Goal: Task Accomplishment & Management: Use online tool/utility

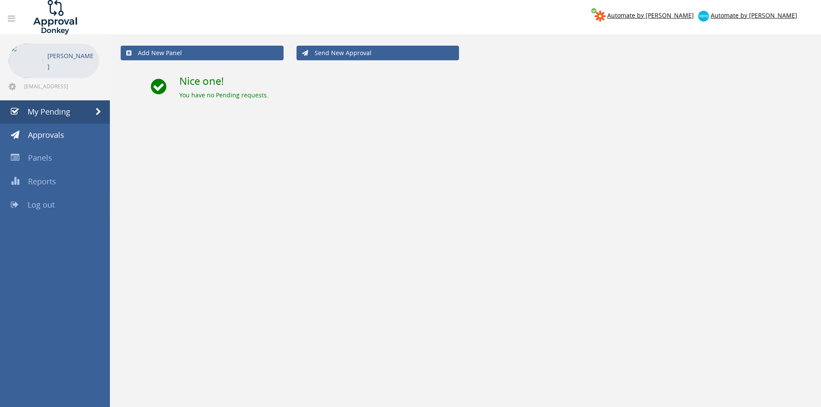
click at [57, 206] on link "Log out" at bounding box center [55, 205] width 110 height 23
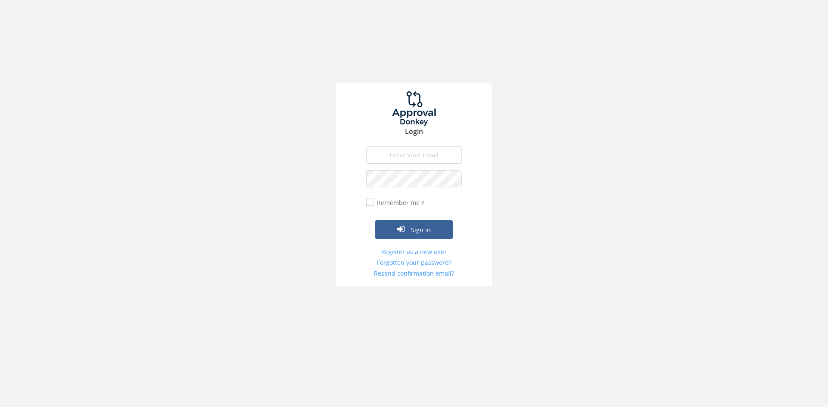
click at [394, 160] on input "email" at bounding box center [414, 155] width 96 height 17
type input "[EMAIL_ADDRESS][DOMAIN_NAME]"
click at [375, 220] on button "Sign in" at bounding box center [414, 229] width 78 height 19
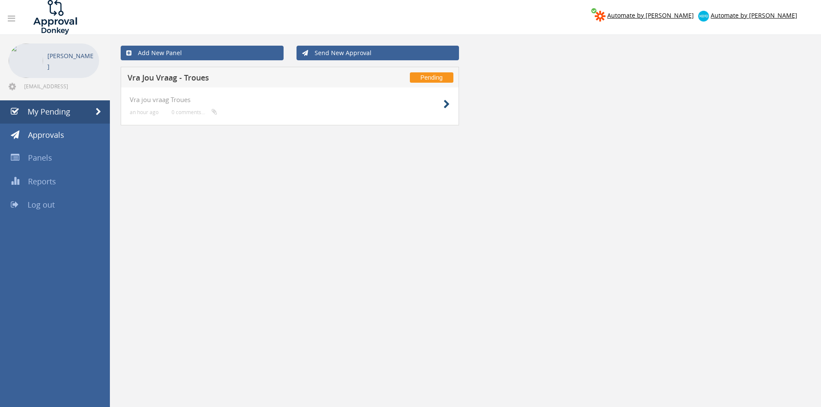
click at [444, 108] on div at bounding box center [428, 104] width 43 height 16
click at [447, 106] on icon at bounding box center [447, 104] width 6 height 9
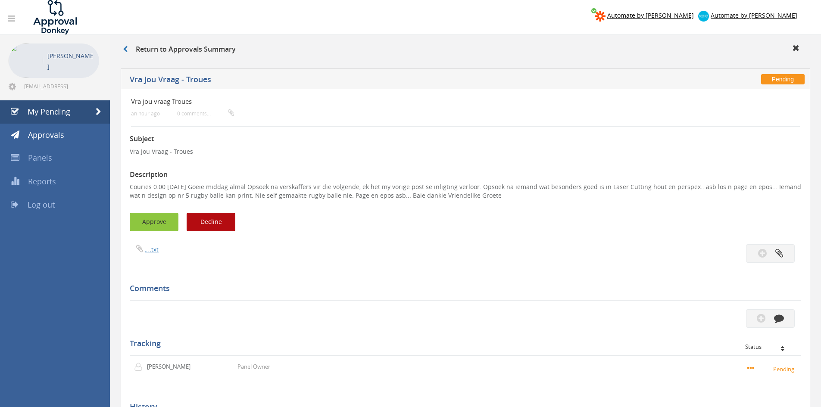
click at [152, 217] on button "Approve" at bounding box center [154, 222] width 49 height 19
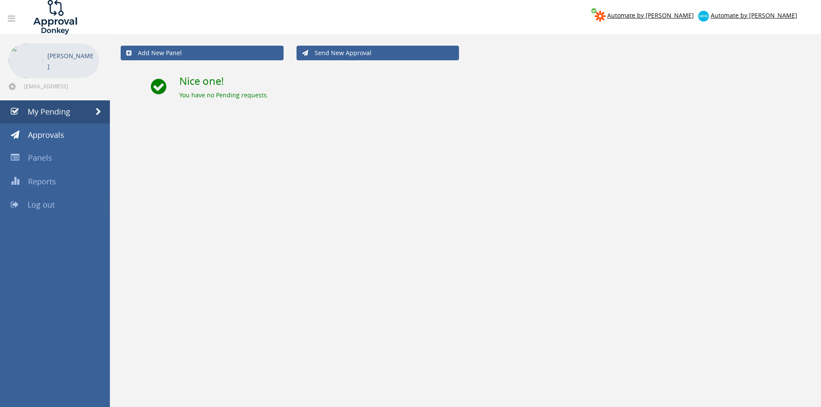
click at [53, 207] on span "Log out" at bounding box center [41, 205] width 27 height 10
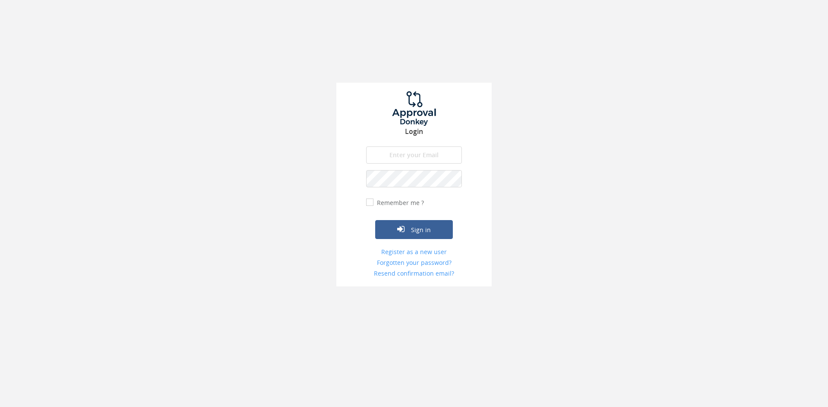
click at [400, 157] on input "email" at bounding box center [414, 155] width 96 height 17
click at [453, 159] on input "info@trouidees.co.za" at bounding box center [414, 155] width 96 height 17
type input "[EMAIL_ADDRESS][DOMAIN_NAME]"
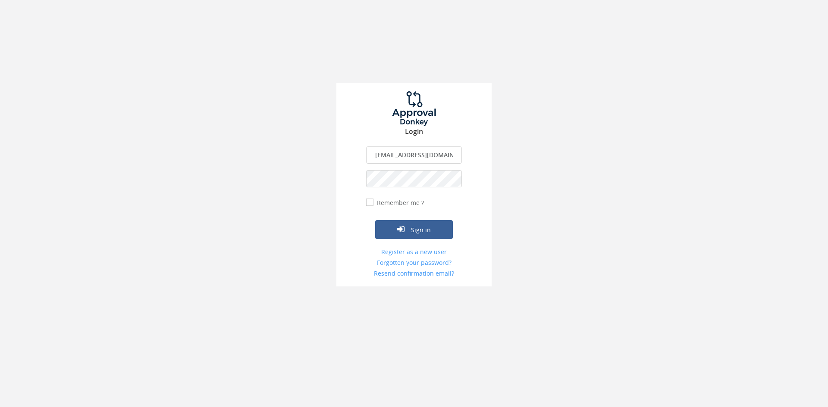
click at [375, 220] on button "Sign in" at bounding box center [414, 229] width 78 height 19
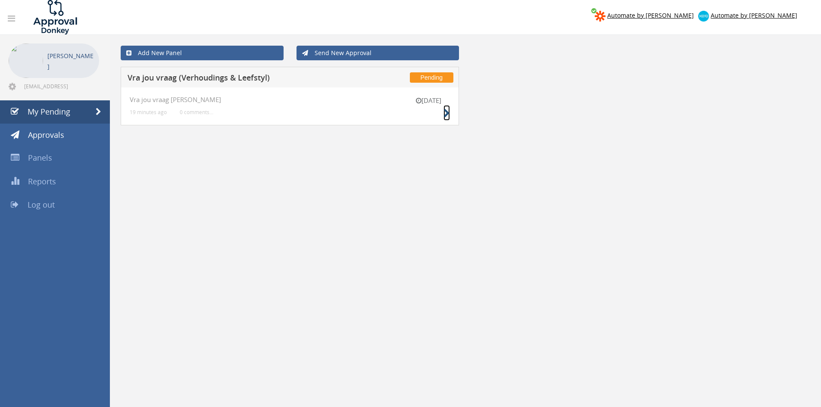
click at [444, 112] on icon at bounding box center [447, 113] width 6 height 9
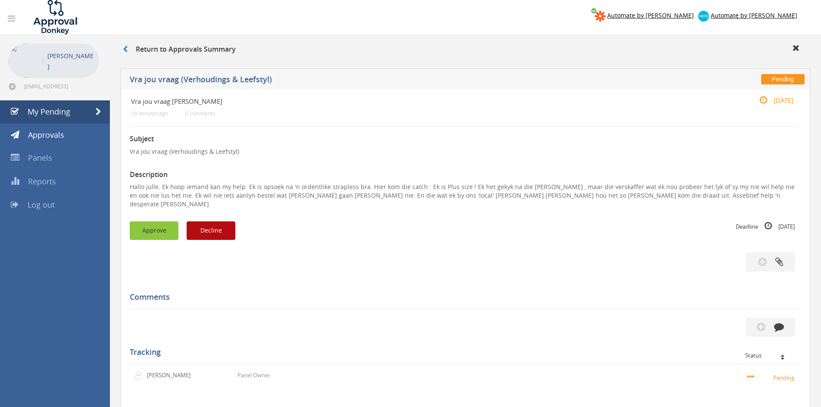
click at [155, 228] on button "Approve" at bounding box center [154, 231] width 49 height 19
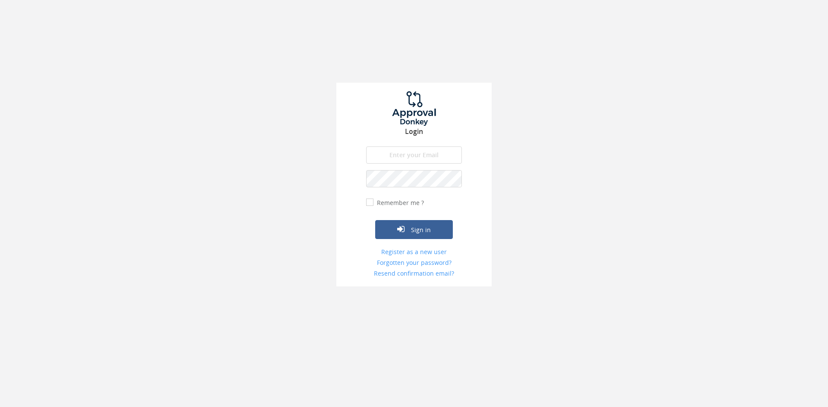
type input "[EMAIL_ADDRESS][DOMAIN_NAME]"
click at [375, 220] on button "Sign in" at bounding box center [414, 229] width 78 height 19
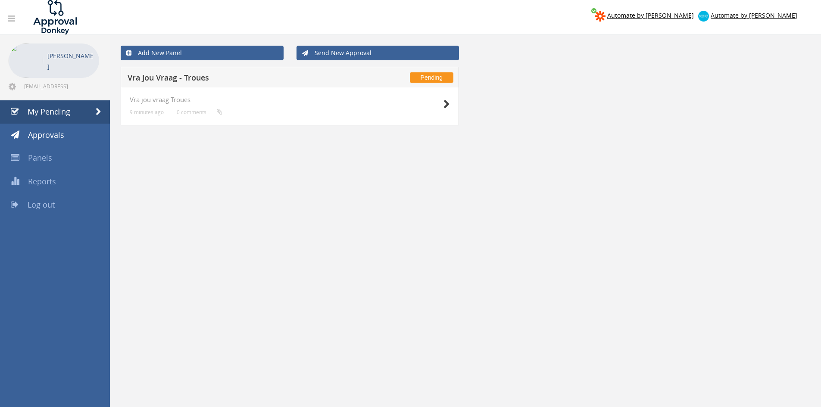
click at [453, 100] on div "Vra jou vraag Troues 9 minutes ago 0 comments..." at bounding box center [290, 106] width 338 height 38
click at [450, 100] on icon at bounding box center [447, 104] width 6 height 9
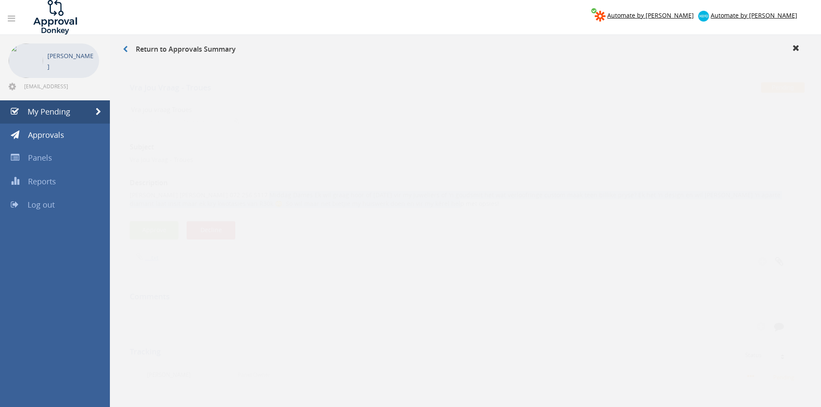
drag, startPoint x: 251, startPoint y: 185, endPoint x: 410, endPoint y: 194, distance: 158.8
click at [410, 194] on p "Corina Bosker Corina Bosker 072 256 5117 Middag Dames Ek wil graag hoor of jul …" at bounding box center [466, 191] width 672 height 17
copy p "Middag Dames Ek wil graag hoor of jul vir my juweliers of 'n goudsmit het wat v…"
click at [210, 218] on button "Decline" at bounding box center [211, 222] width 49 height 19
